Goal: Task Accomplishment & Management: Use online tool/utility

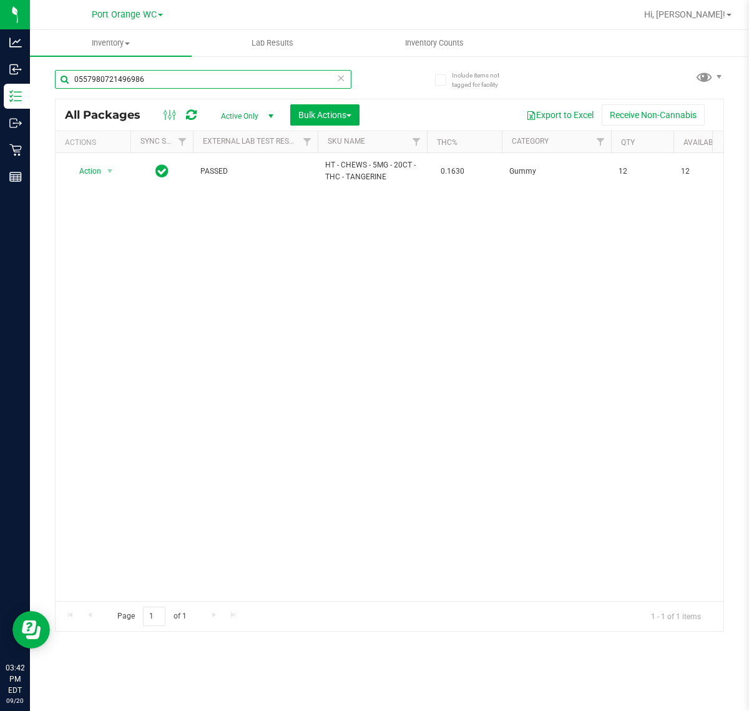
click at [192, 83] on input "0557980721496986" at bounding box center [203, 79] width 297 height 19
type input "0954384094478407"
click at [91, 172] on span "Action" at bounding box center [85, 170] width 34 height 17
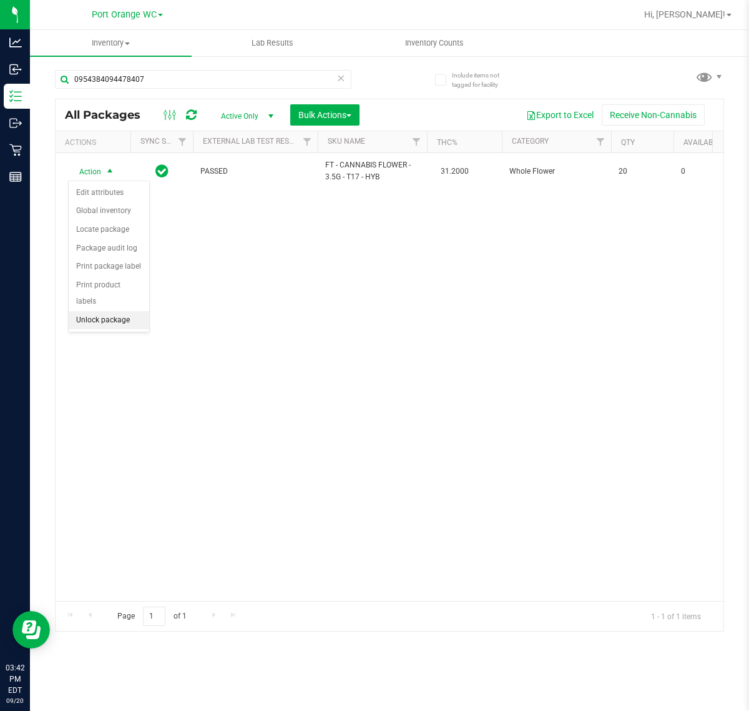
click at [107, 311] on li "Unlock package" at bounding box center [109, 320] width 81 height 19
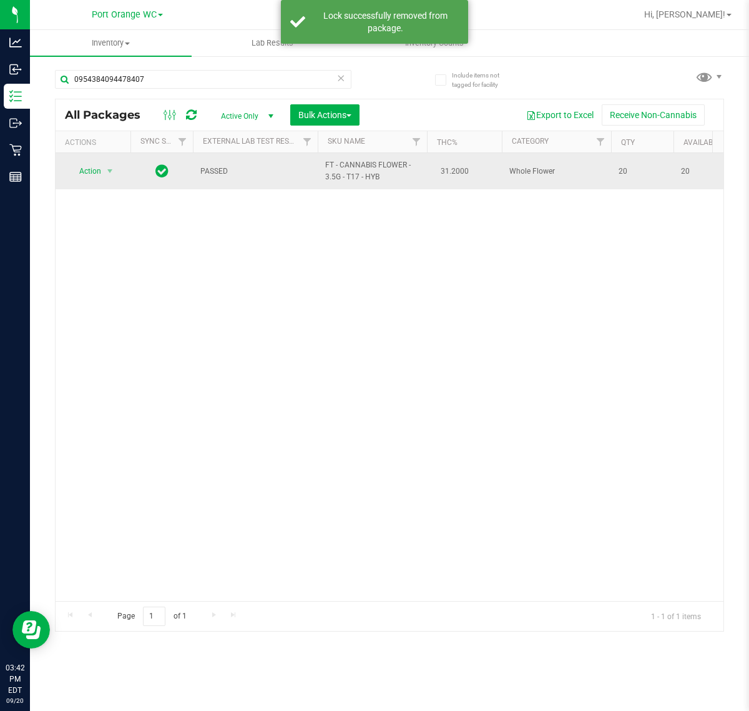
click at [376, 166] on span "FT - CANNABIS FLOWER - 3.5G - T17 - HYB" at bounding box center [372, 171] width 94 height 24
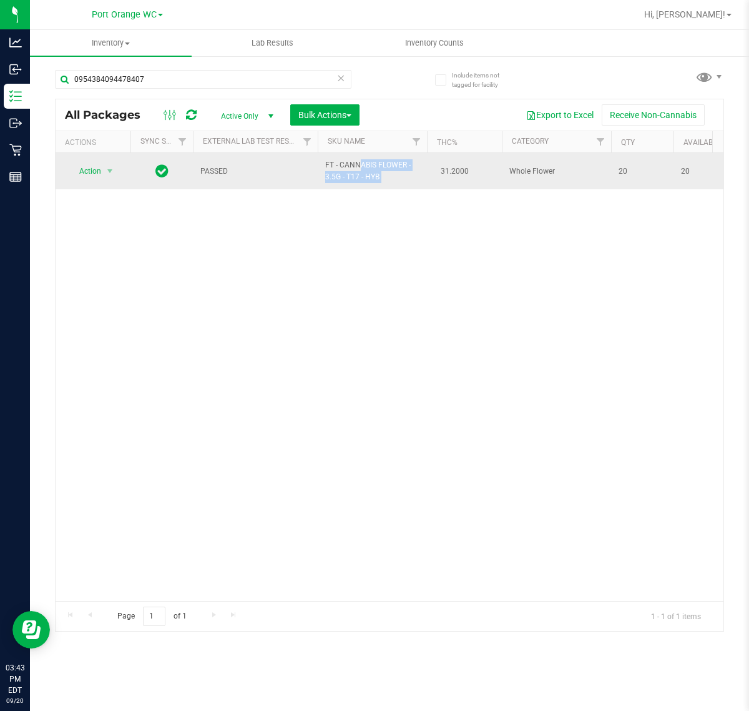
click at [376, 166] on span "FT - CANNABIS FLOWER - 3.5G - T17 - HYB" at bounding box center [372, 171] width 94 height 24
copy td "FT - CANNABIS FLOWER - 3.5G - T17 - HYB"
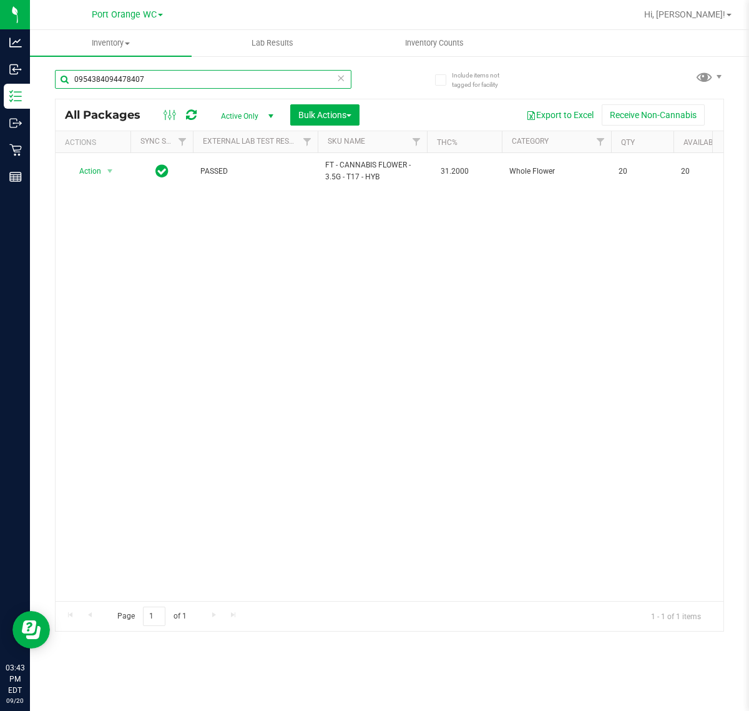
click at [233, 73] on input "0954384094478407" at bounding box center [203, 79] width 297 height 19
paste input "FT - CANNABIS FLOWER - 3.5G - T17 - HYB"
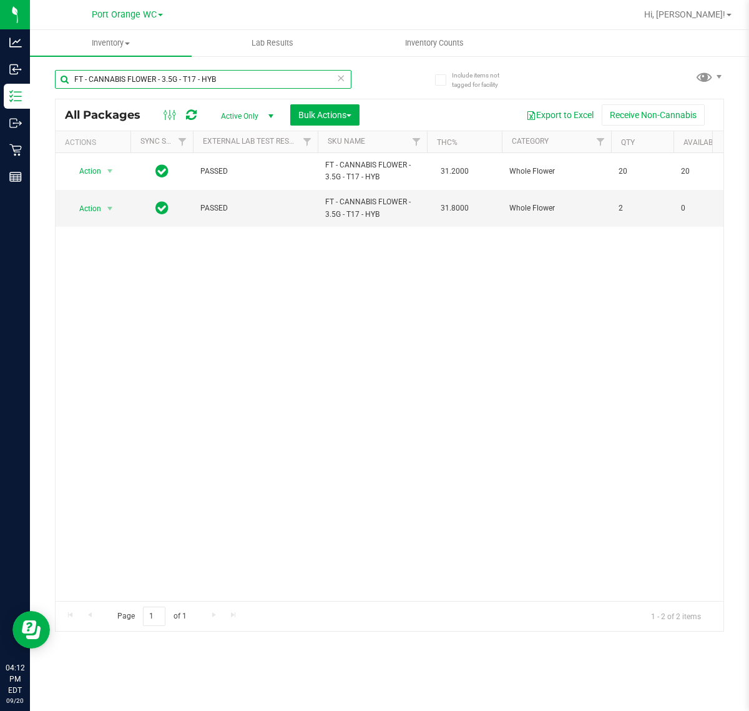
click at [231, 79] on input "FT - CANNABIS FLOWER - 3.5G - T17 - HYB" at bounding box center [203, 79] width 297 height 19
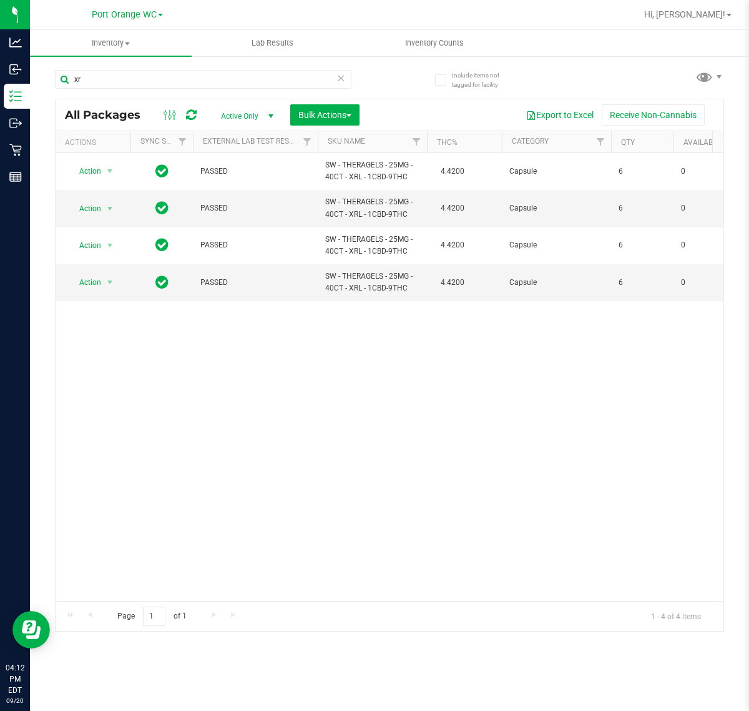
click at [328, 423] on div "Action Action Edit attributes Global inventory Locate package Package audit log…" at bounding box center [390, 377] width 668 height 448
click at [119, 76] on input "xr" at bounding box center [203, 79] width 297 height 19
type input "9773773801517502"
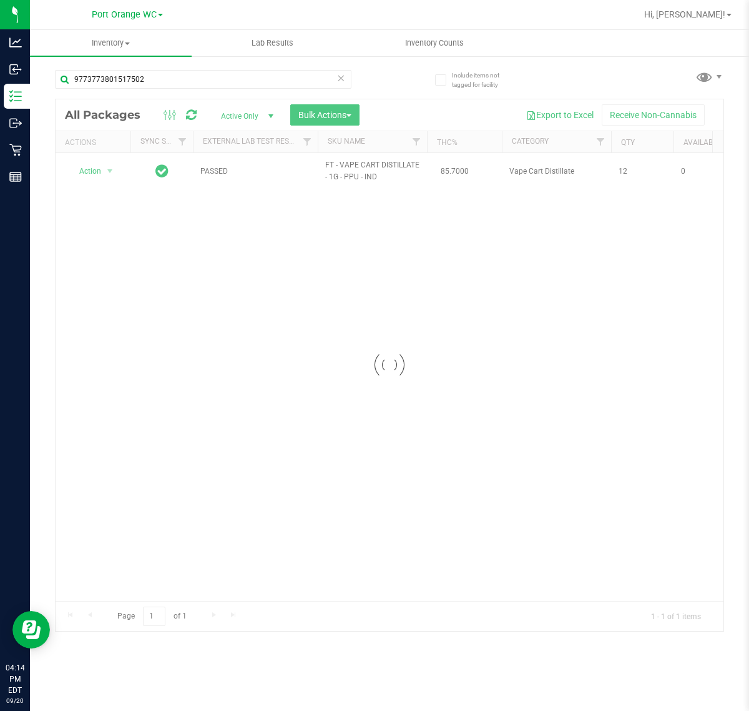
click at [92, 170] on div at bounding box center [390, 364] width 668 height 531
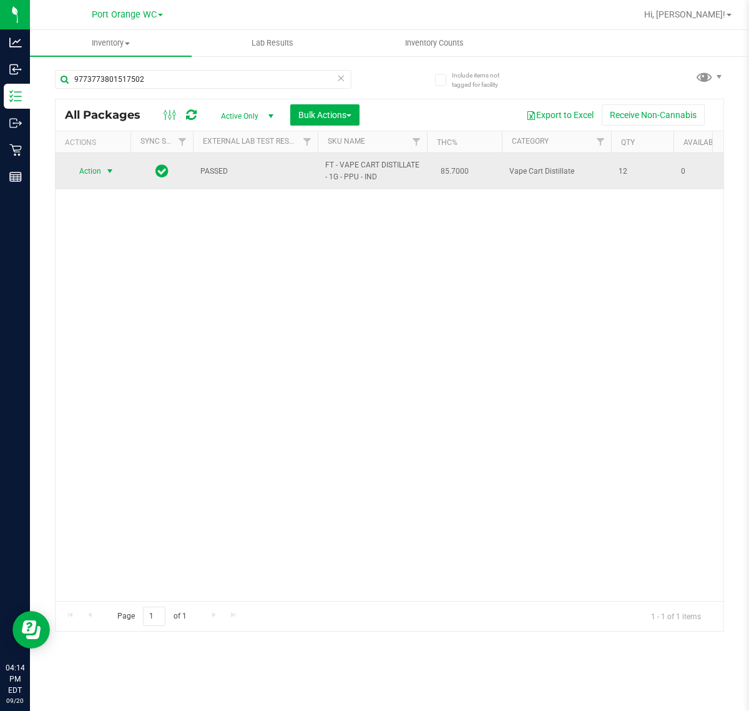
click at [94, 169] on span "Action" at bounding box center [85, 170] width 34 height 17
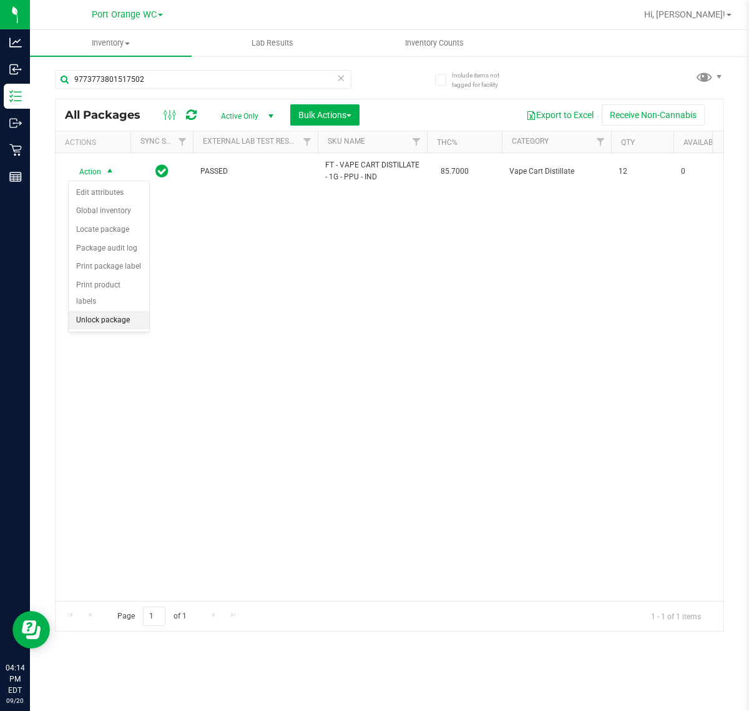
click at [111, 311] on li "Unlock package" at bounding box center [109, 320] width 81 height 19
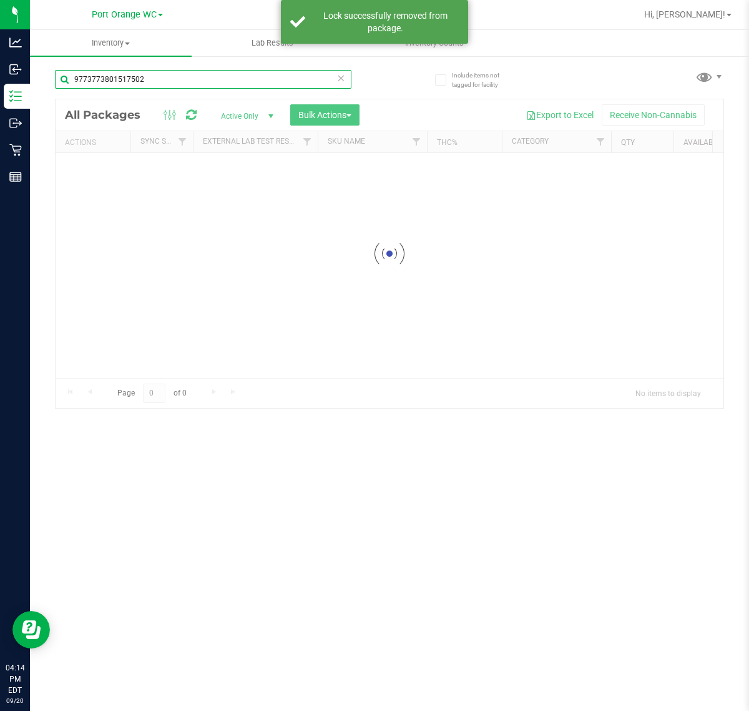
click at [167, 80] on input "9773773801517502" at bounding box center [203, 79] width 297 height 19
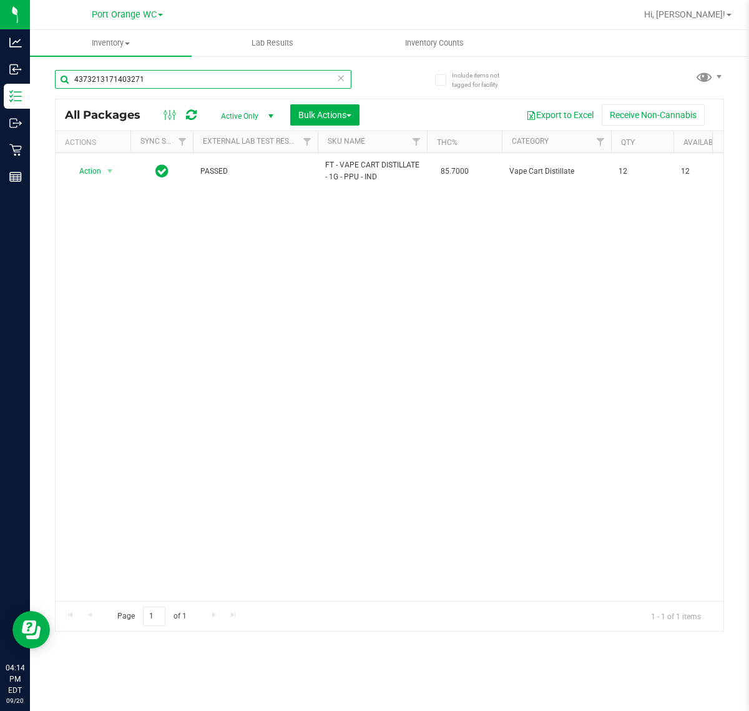
type input "4373213171403271"
click at [91, 170] on span "Action" at bounding box center [85, 170] width 34 height 17
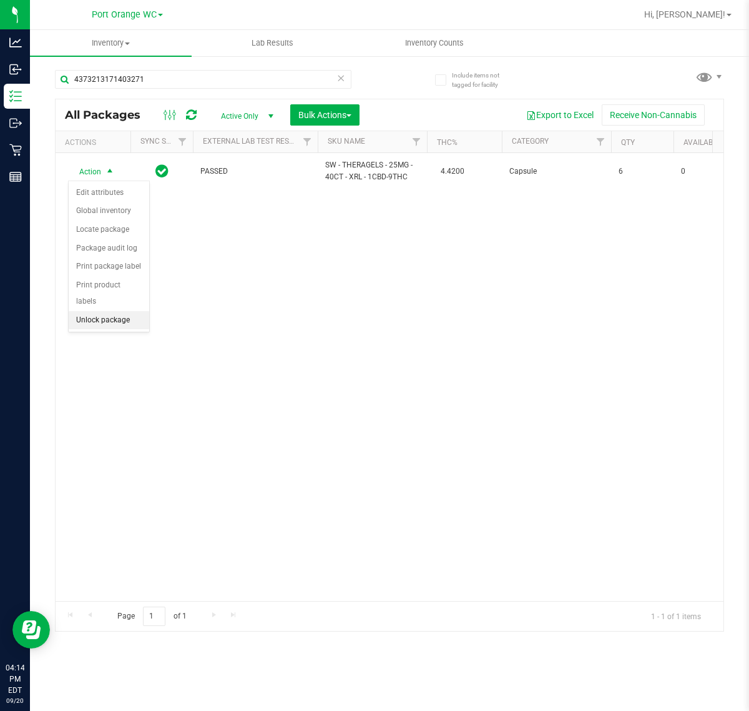
click at [97, 311] on li "Unlock package" at bounding box center [109, 320] width 81 height 19
